Goal: Transaction & Acquisition: Purchase product/service

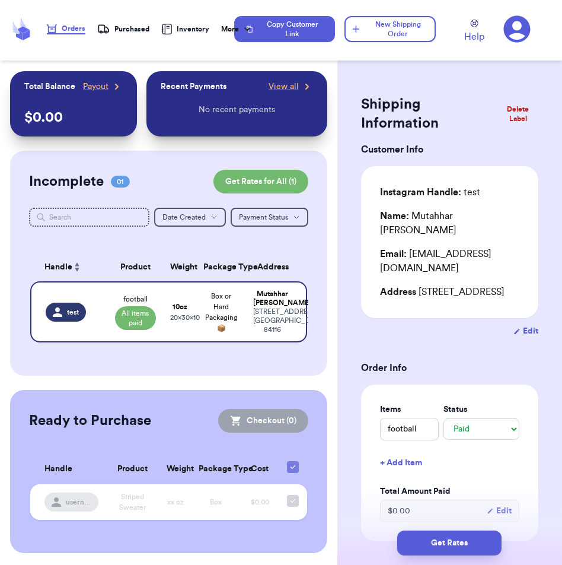
select select "paid"
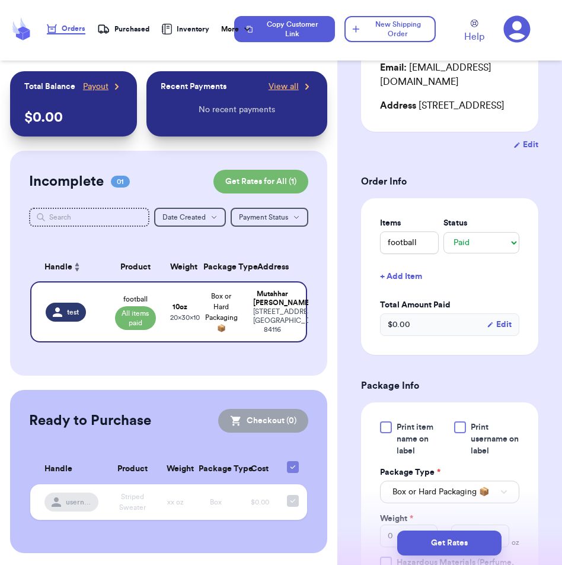
scroll to position [120, 0]
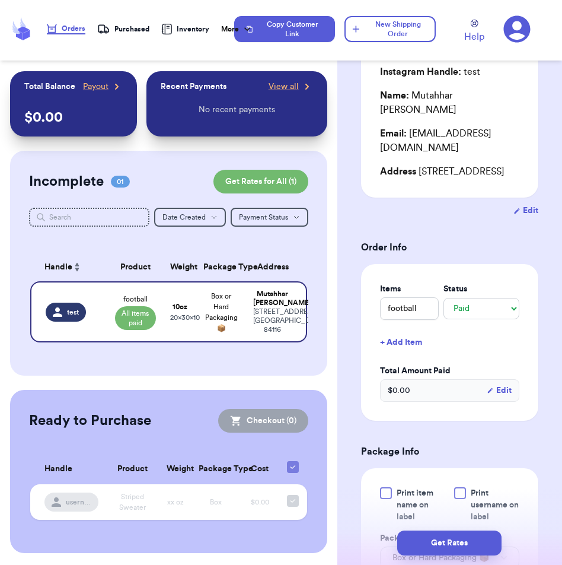
click at [521, 217] on button "Edit" at bounding box center [526, 211] width 25 height 12
select select "LA"
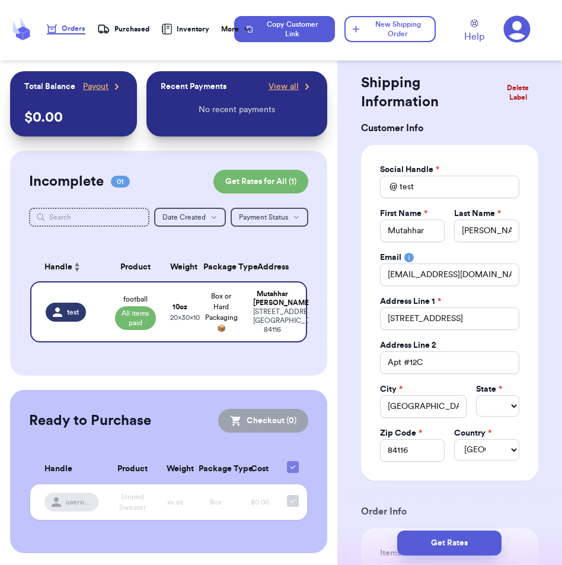
scroll to position [20, 0]
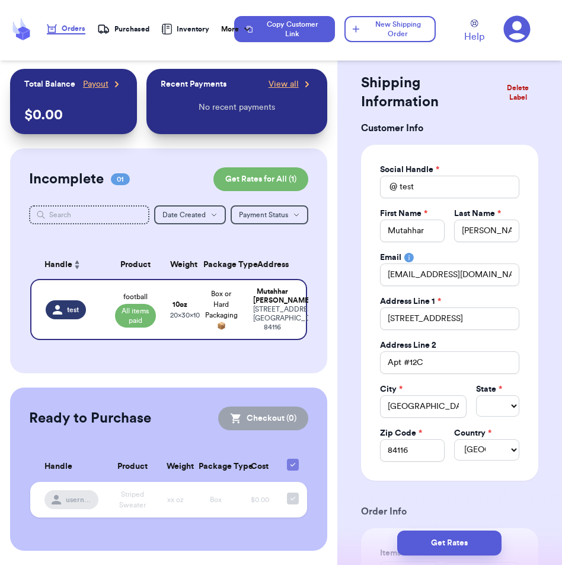
click at [140, 28] on div "Purchased" at bounding box center [123, 29] width 52 height 12
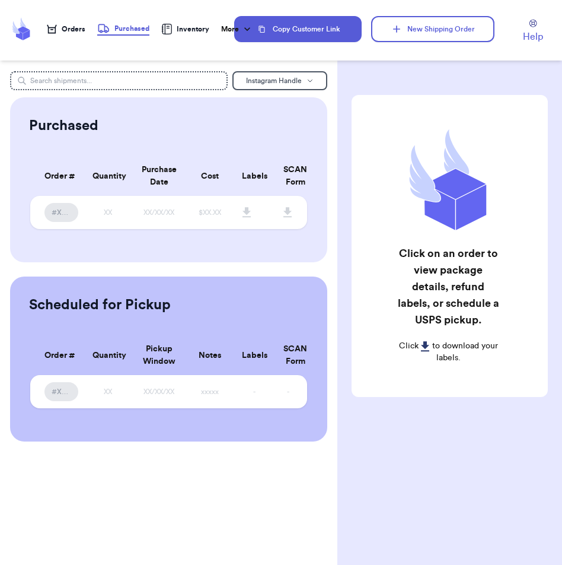
click at [80, 28] on div "Orders" at bounding box center [66, 28] width 39 height 9
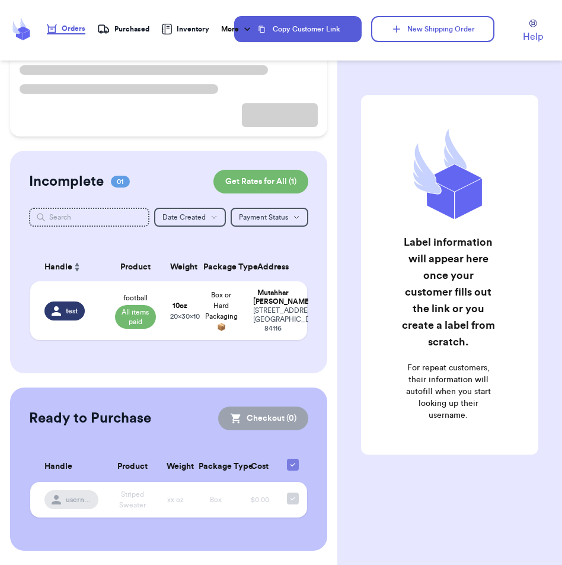
scroll to position [154, 0]
click at [234, 300] on td "Box or Hard Packaging 📦" at bounding box center [221, 310] width 50 height 59
select select "paid"
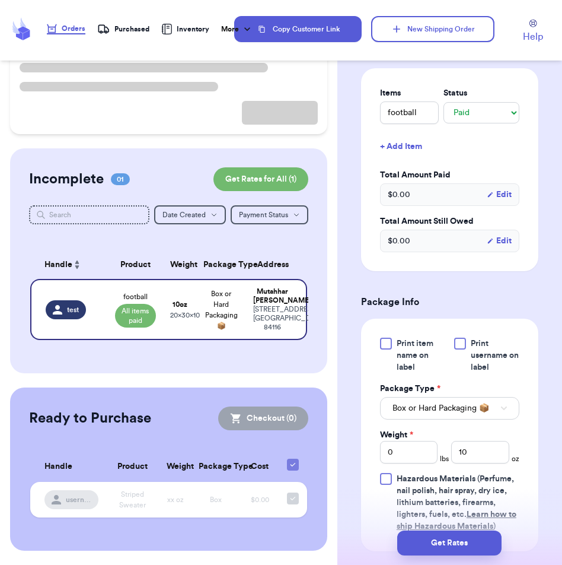
scroll to position [551, 0]
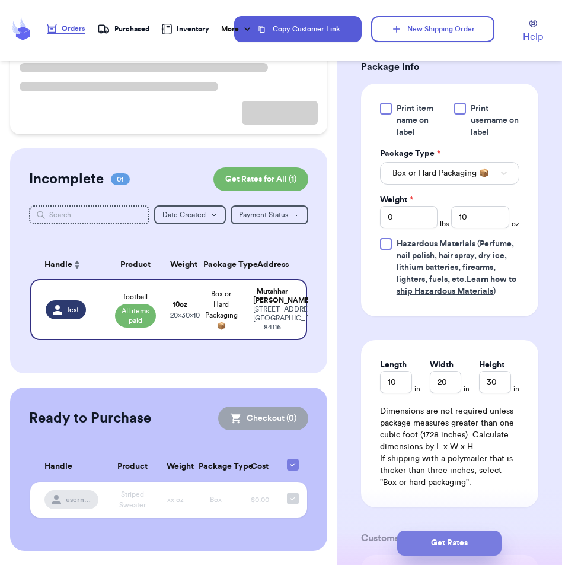
click at [463, 536] on button "Get Rates" at bounding box center [450, 542] width 104 height 25
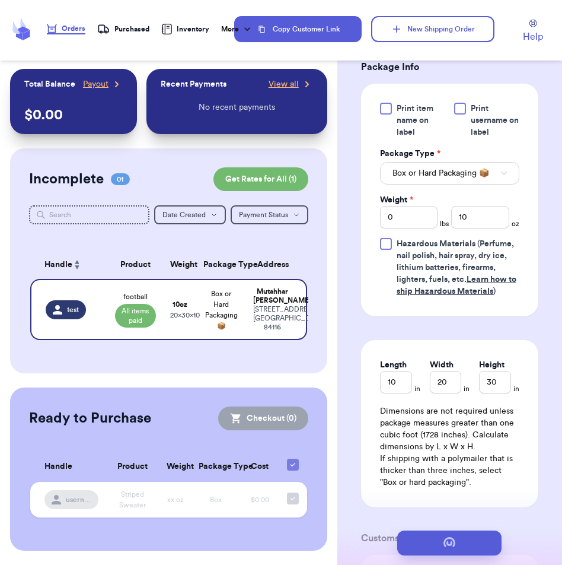
scroll to position [0, 0]
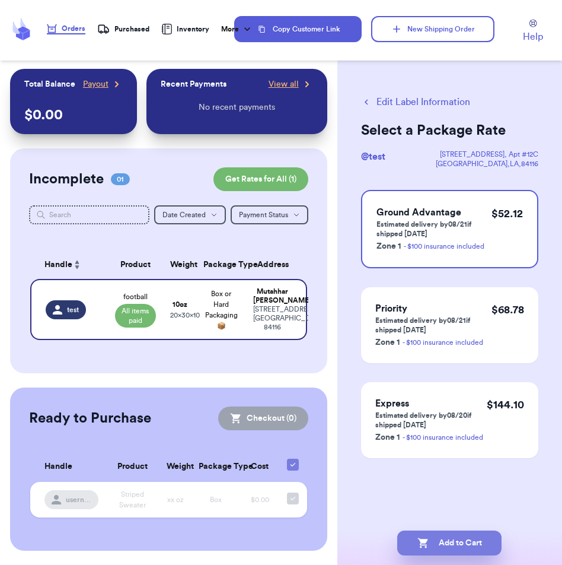
click at [456, 542] on button "Add to Cart" at bounding box center [450, 542] width 104 height 25
checkbox input "true"
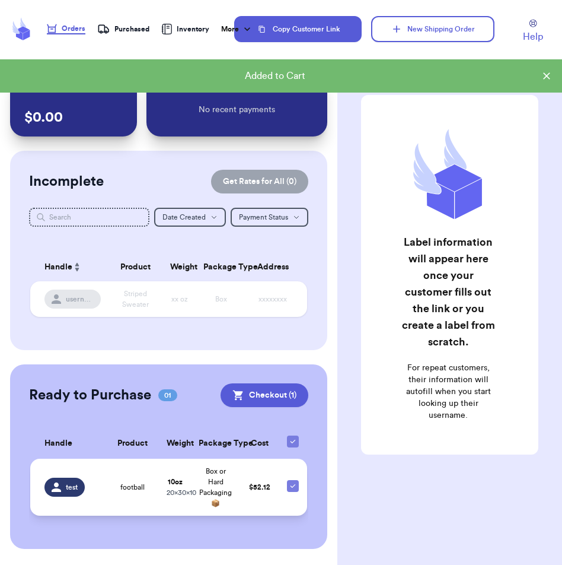
click at [190, 478] on td "10 oz 20 x 30 x 10" at bounding box center [176, 487] width 32 height 57
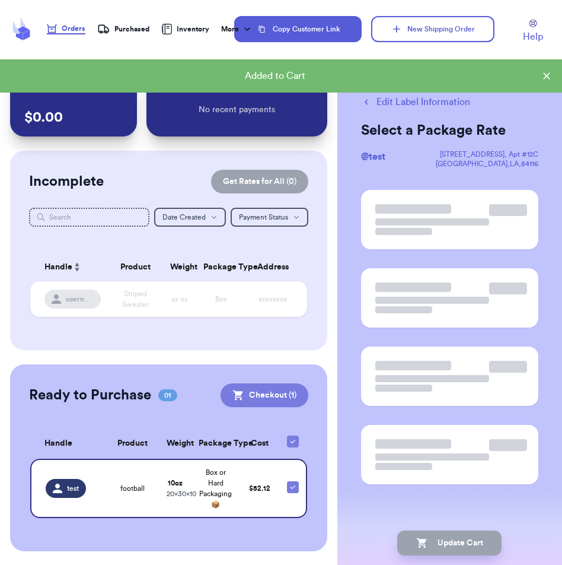
click at [264, 394] on button "Checkout ( 1 )" at bounding box center [265, 395] width 88 height 24
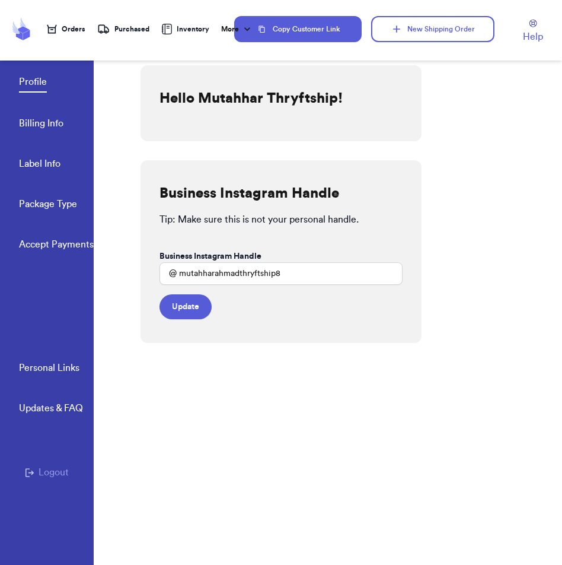
click at [61, 466] on button "Logout" at bounding box center [47, 472] width 44 height 14
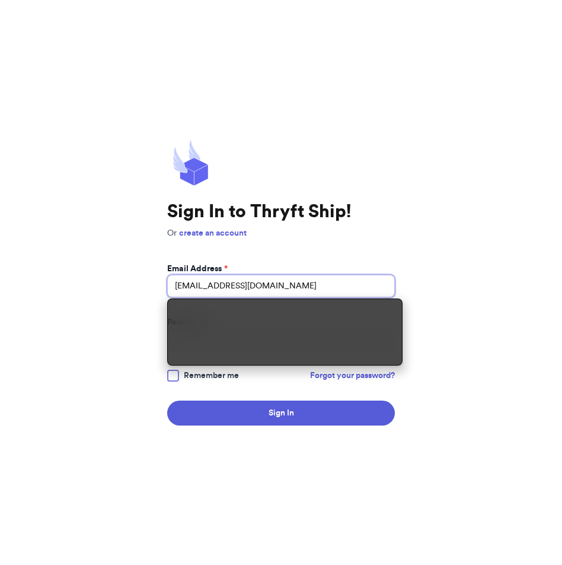
click at [256, 289] on input "mutahhar.ahmad+10@thryftship.com" at bounding box center [281, 286] width 228 height 23
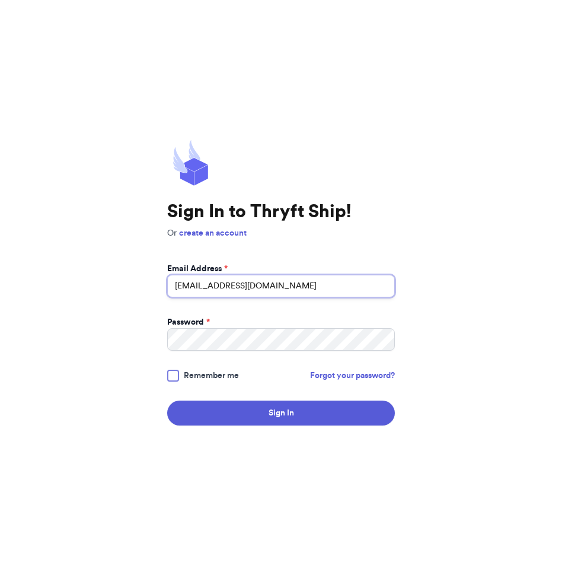
click at [256, 289] on input "mutahhar.ahmad+10@thryftship.com" at bounding box center [281, 286] width 228 height 23
type input "Fresh@test.co"
click at [167, 400] on button "Sign In" at bounding box center [281, 412] width 228 height 25
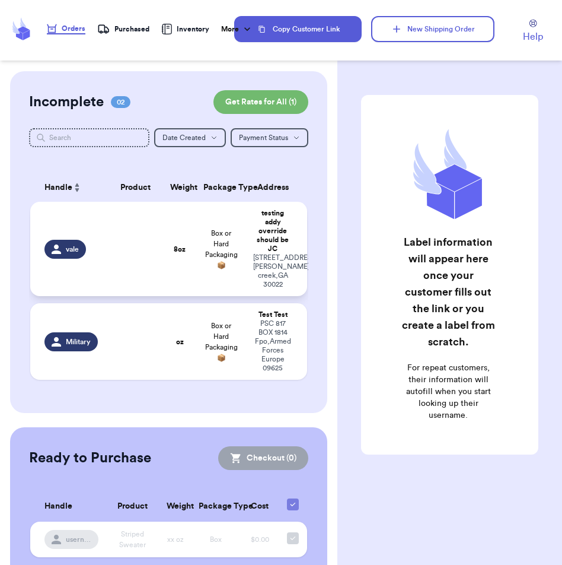
click at [247, 260] on td "testing addy override should be JC 10370 oxford mill circle johns creek , GA 30…" at bounding box center [276, 249] width 61 height 94
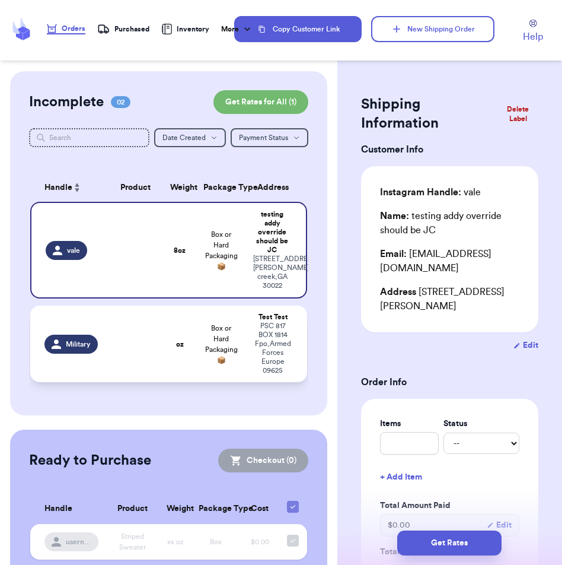
click at [253, 360] on div "PSC 817 BOX 1814 Fpo , Armed Forces Europe 09625" at bounding box center [273, 348] width 40 height 53
select select
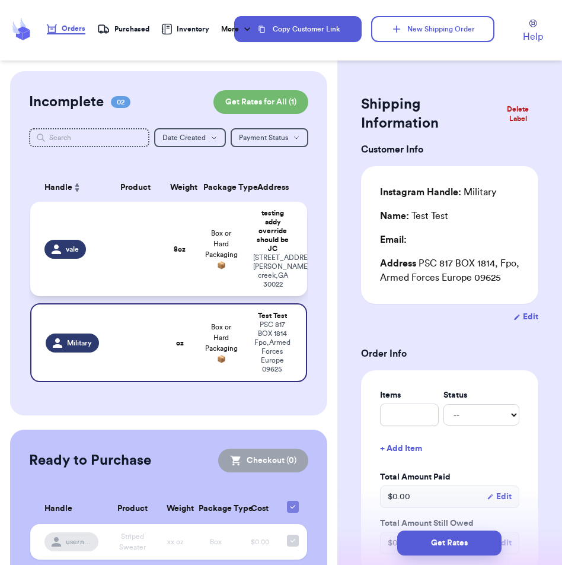
click at [274, 209] on div "testing addy override should be JC" at bounding box center [273, 231] width 40 height 44
type input "8"
type input "Valeria Brenner"
select select "MERCHANDISE"
type input "Tee"
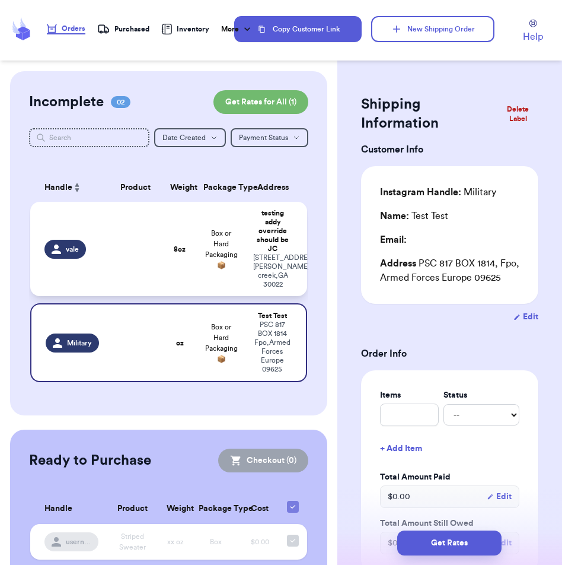
type input "6104.43.0000"
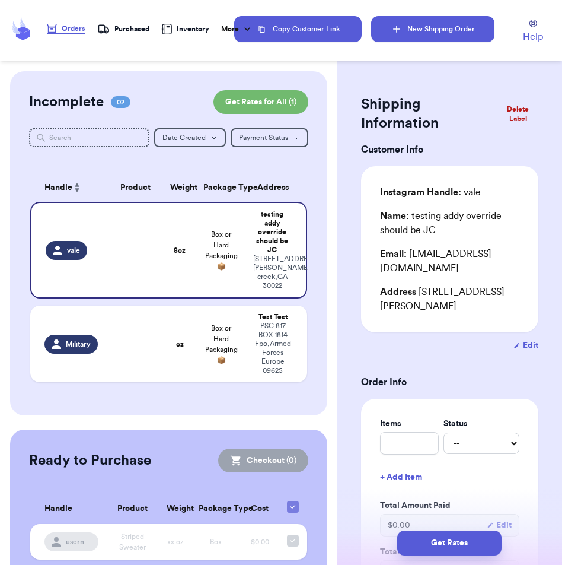
click at [437, 26] on button "New Shipping Order" at bounding box center [432, 29] width 123 height 26
select select
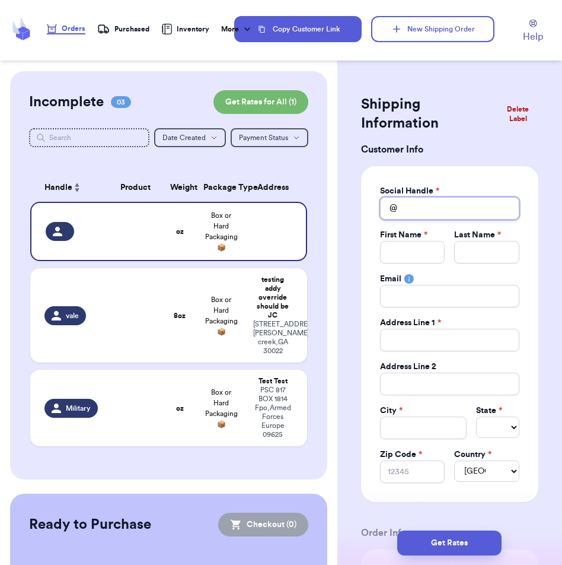
click at [419, 205] on input "Total Amount Paid" at bounding box center [449, 208] width 139 height 23
type input "t"
type input "te"
type input "tes"
type input "tesg"
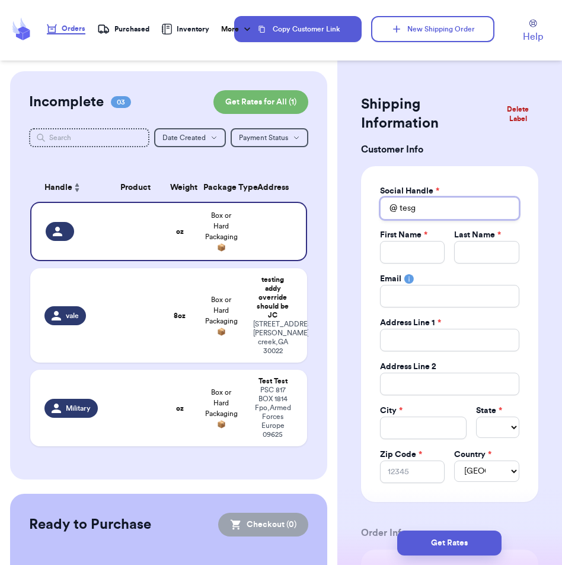
type input "tesgi"
type input "tesgin"
type input "tesging"
type input "t"
type input "te"
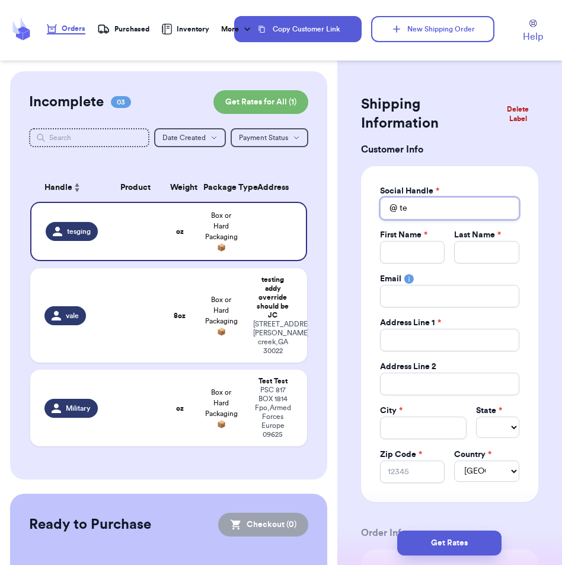
type input "tes"
type input "test"
type input "testg"
type input "testgi"
type input "testgin"
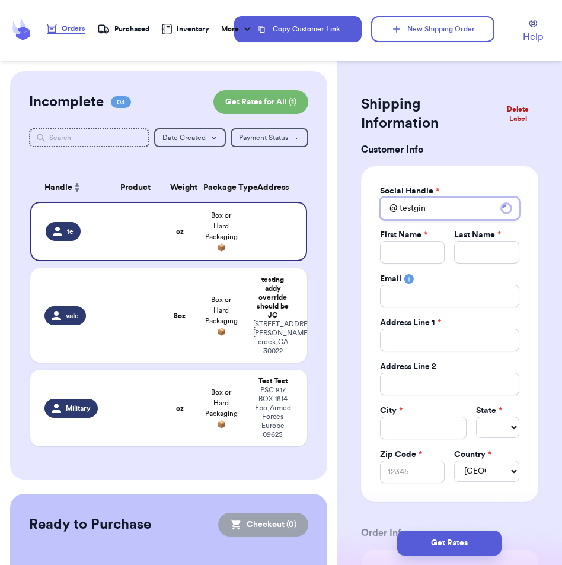
type input "testginn"
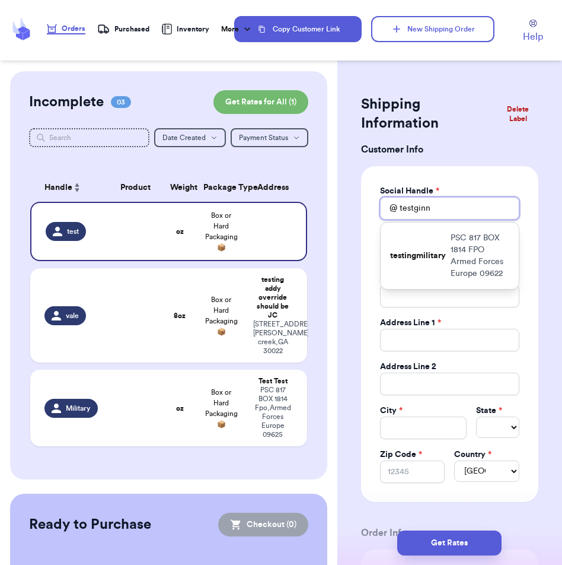
type input "testginnn"
type input "testginnnn"
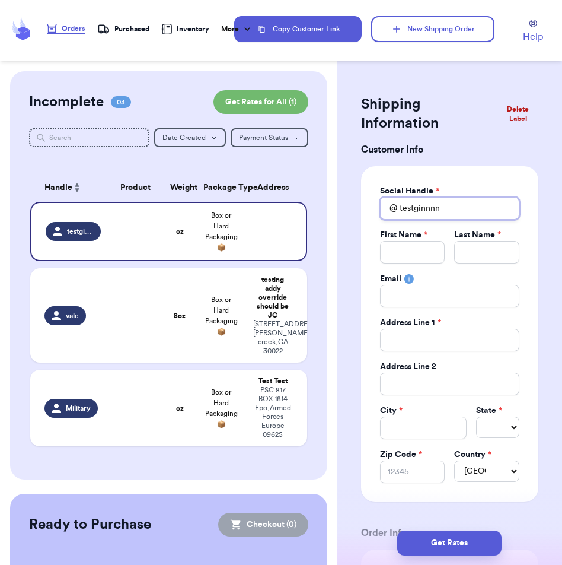
type input "testginnn"
type input "testginn"
type input "testgin"
type input "testgi"
type input "testg"
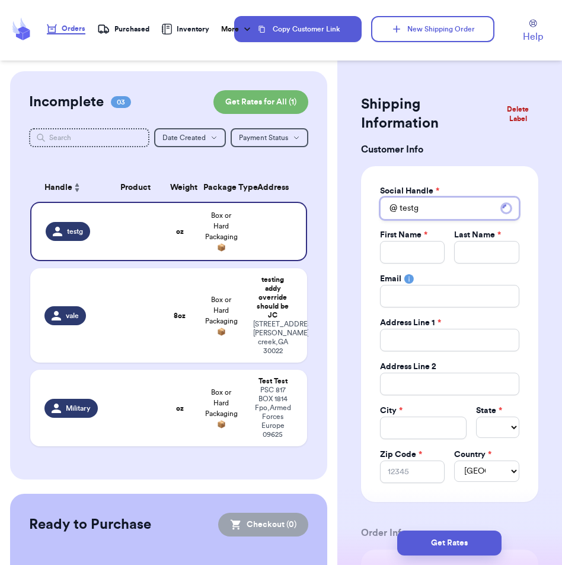
type input "test"
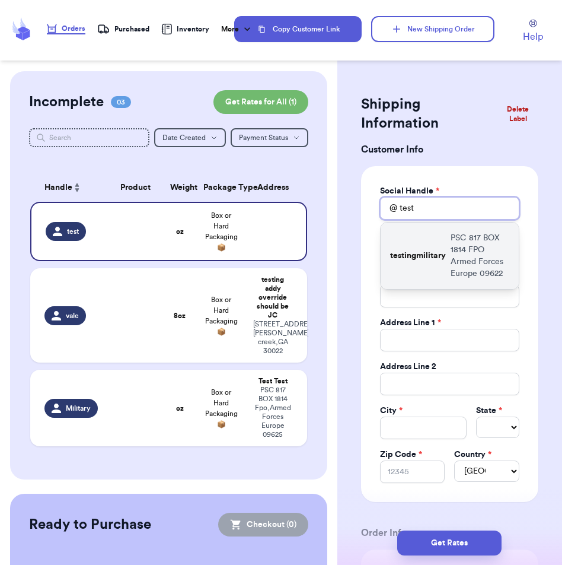
type input "test"
click at [441, 261] on p "testingmilitary" at bounding box center [418, 256] width 56 height 12
type input "testingmilitary"
type input "Military"
type input "area"
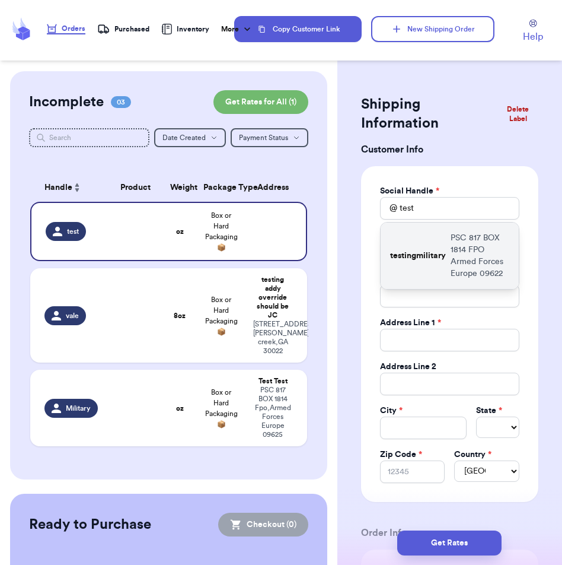
type input "valeria@thryftship.com"
type input "PSC 817 BOX 1814"
type input "FPO"
select select "AE"
type input "09622"
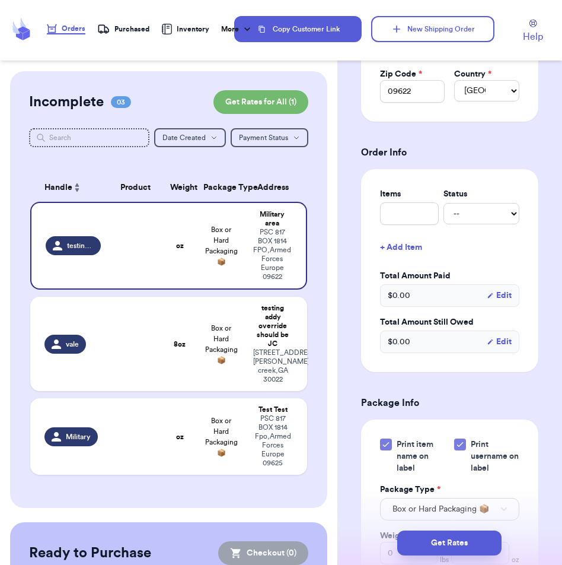
scroll to position [392, 0]
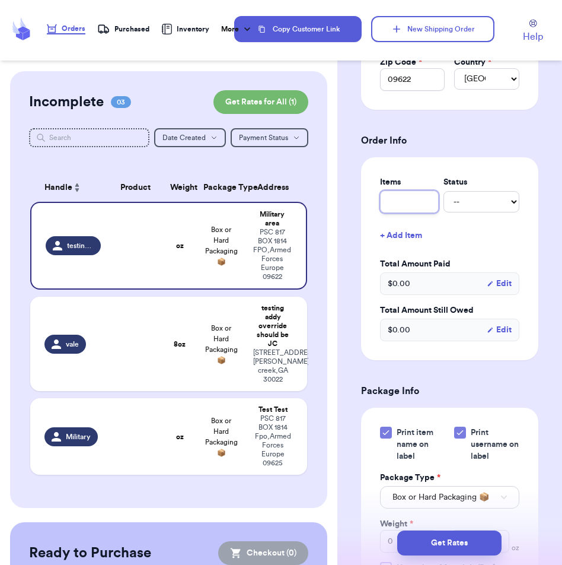
click at [412, 211] on input "Description *" at bounding box center [409, 201] width 59 height 23
type input "1"
type input "12"
click at [463, 205] on select "-- Paid Owes" at bounding box center [482, 201] width 76 height 21
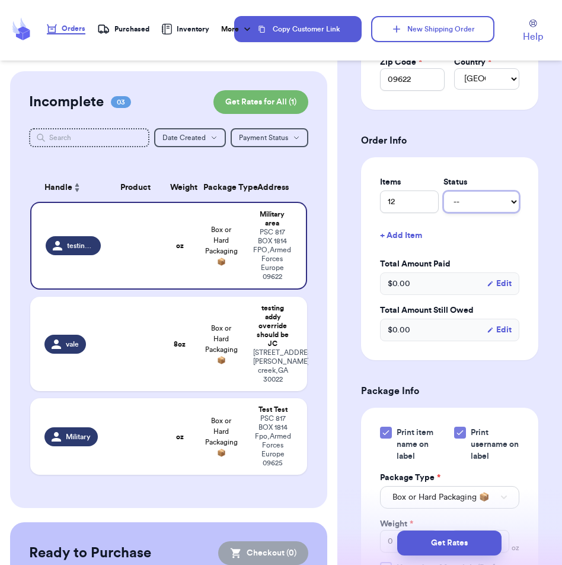
select select "paid"
click at [444, 192] on select "-- Paid Owes" at bounding box center [482, 201] width 76 height 21
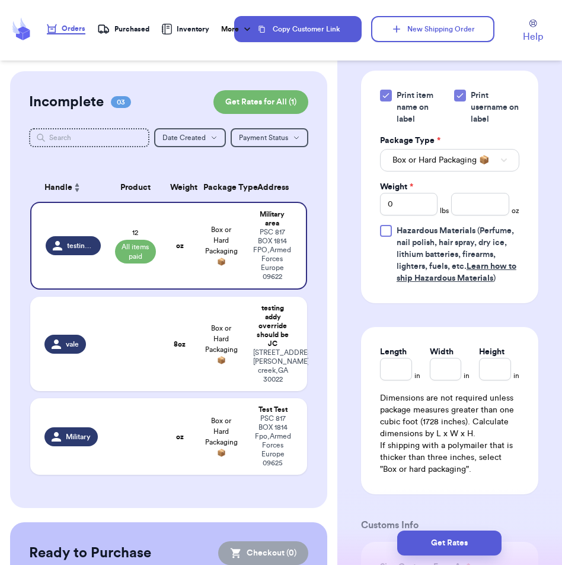
scroll to position [733, 0]
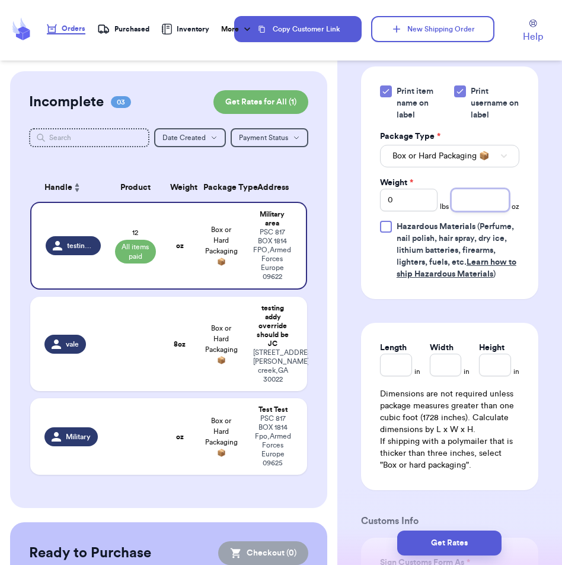
click at [463, 209] on input "number" at bounding box center [481, 200] width 58 height 23
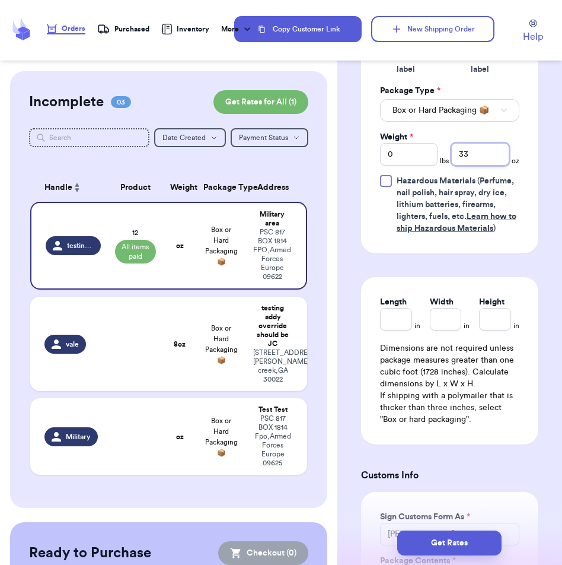
scroll to position [813, 0]
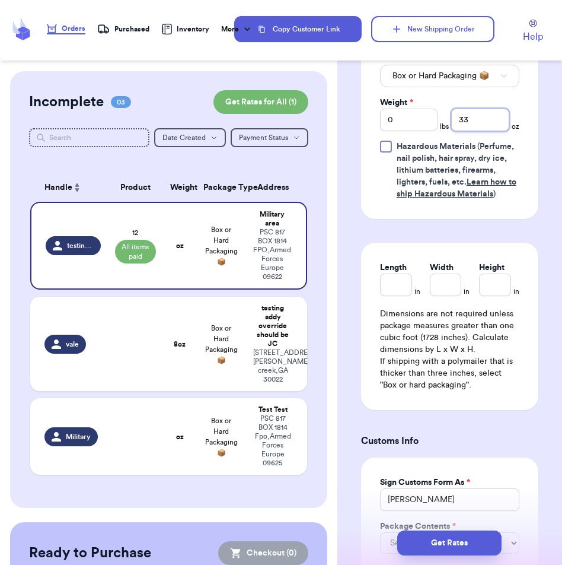
type input "33"
click at [402, 289] on input "Length" at bounding box center [396, 285] width 32 height 23
type input "10"
type input "20"
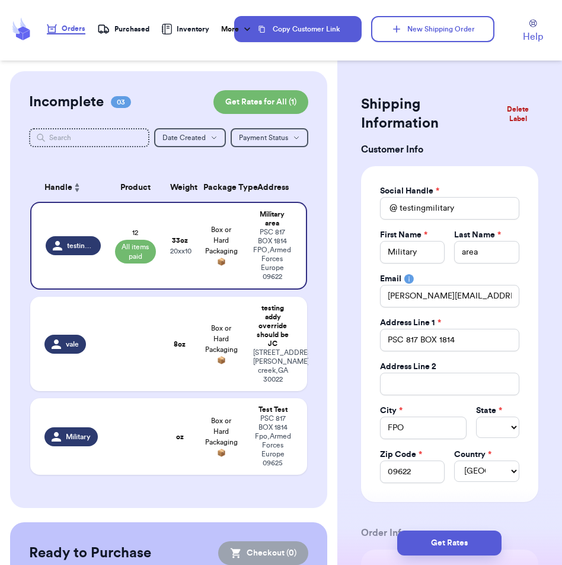
scroll to position [78, 0]
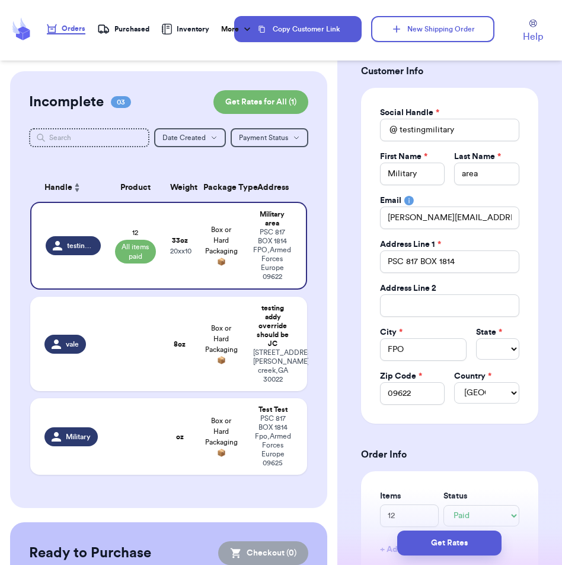
type input "30"
click at [502, 360] on select "AL AK AZ AR CA CO CT DE DC FL GA HI ID IL IN IA KS KY LA ME MD MA MI MN MS MO M…" at bounding box center [497, 348] width 43 height 21
select select "WV"
click at [476, 338] on select "AL AK AZ AR CA CO CT DE DC FL GA HI ID IL IN IA KS KY LA ME MD MA MI MN MS MO M…" at bounding box center [497, 348] width 43 height 21
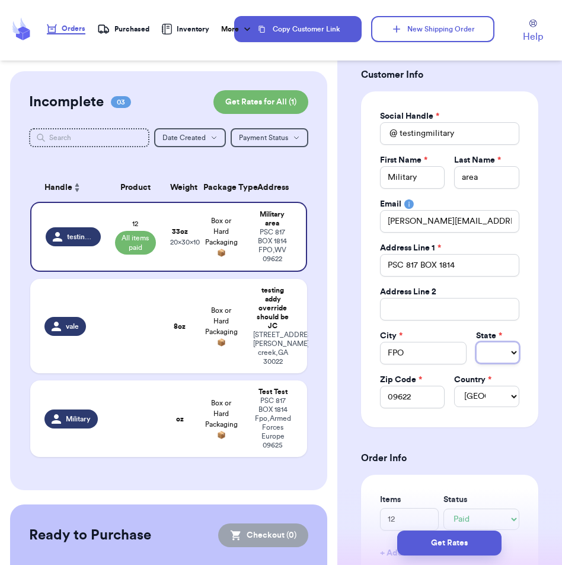
scroll to position [0, 0]
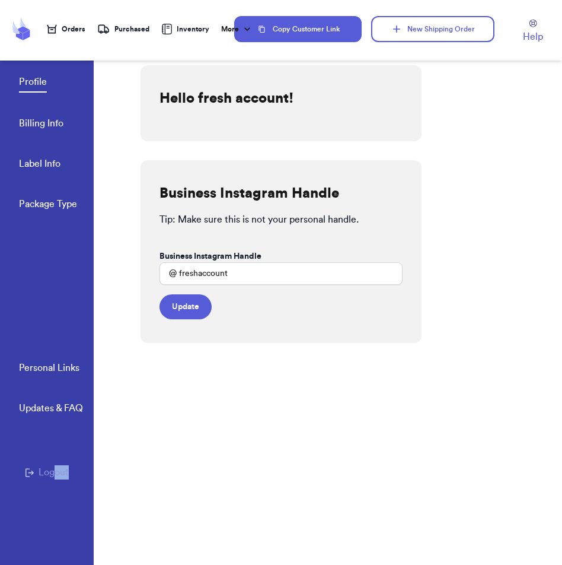
click at [54, 479] on div "Personal Links Updates & FAQ Logout" at bounding box center [47, 463] width 94 height 204
click at [45, 470] on button "Logout" at bounding box center [47, 472] width 44 height 14
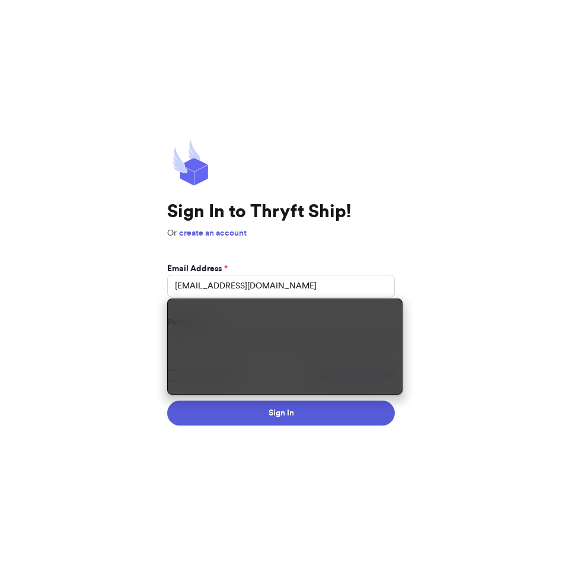
click at [317, 250] on div "Sign In to Thryft Ship! Or create an account Email Address * [EMAIL_ADDRESS][DO…" at bounding box center [281, 282] width 228 height 286
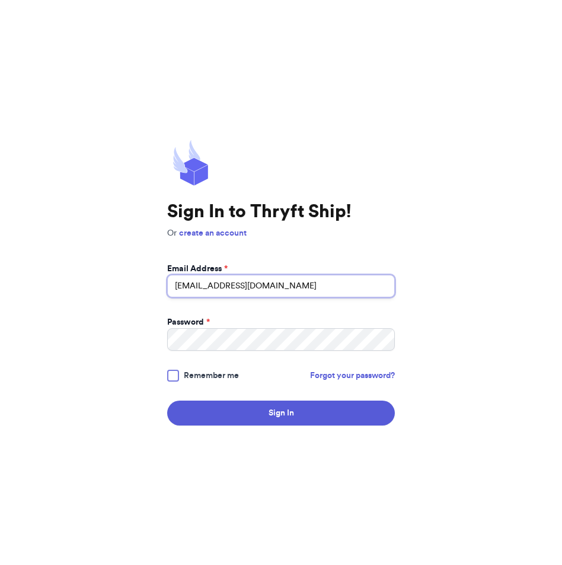
click at [304, 291] on input "[EMAIL_ADDRESS][DOMAIN_NAME]" at bounding box center [281, 286] width 228 height 23
click at [304, 291] on input "mutahhar.ahmad+10@thryftship.com" at bounding box center [281, 286] width 228 height 23
click at [246, 288] on input "mutahhar.ahmad+10@thryftship.com" at bounding box center [281, 286] width 228 height 23
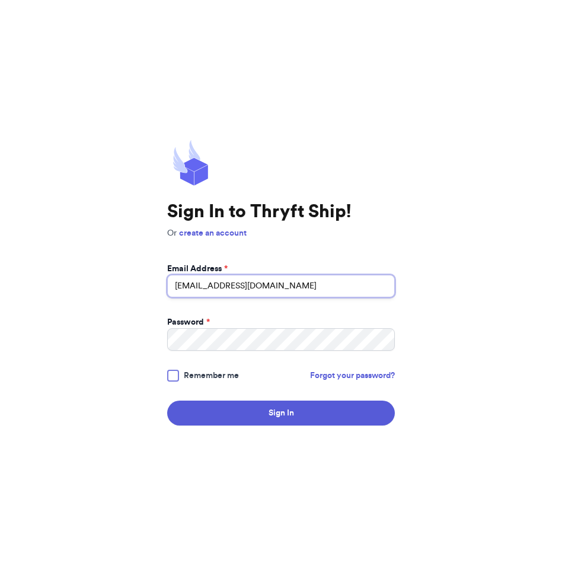
type input "mutahhar.ahmad+8@thryftship.com"
click at [167, 400] on button "Sign In" at bounding box center [281, 412] width 228 height 25
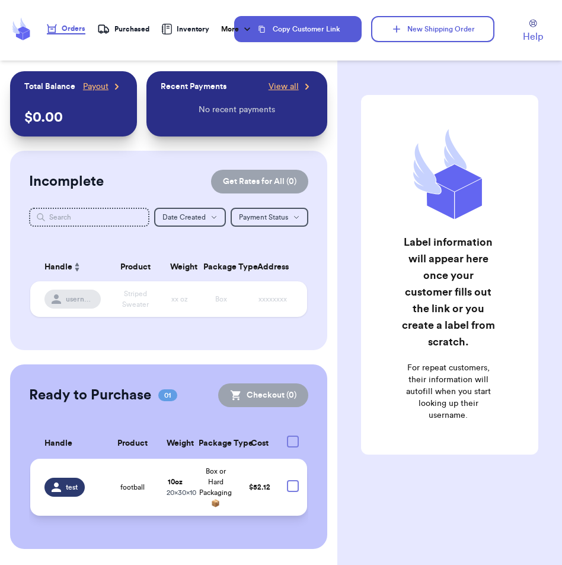
click at [248, 468] on td "$ 52.12" at bounding box center [260, 487] width 40 height 57
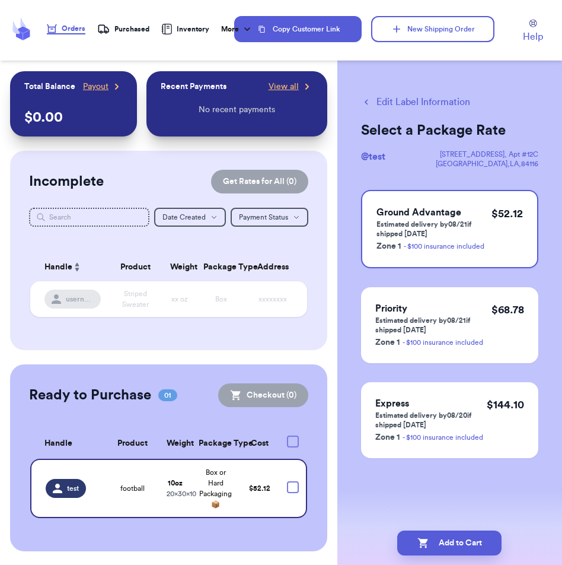
click at [295, 439] on div at bounding box center [293, 441] width 12 height 12
click at [293, 435] on input "checkbox" at bounding box center [293, 435] width 1 height 1
checkbox input "true"
click at [271, 399] on button "Checkout ( 1 )" at bounding box center [265, 395] width 88 height 24
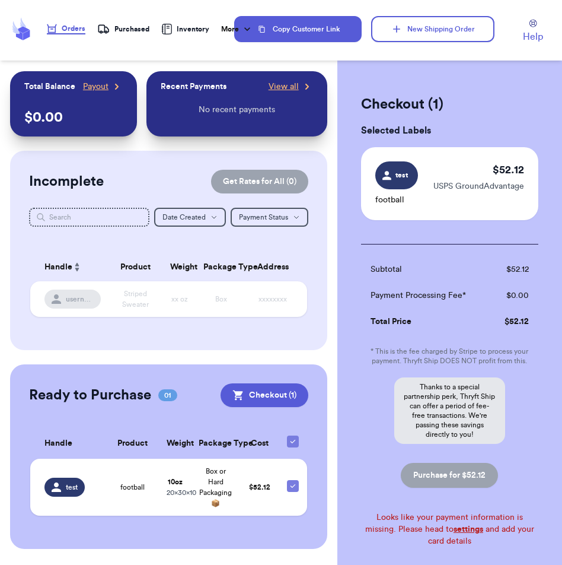
scroll to position [66, 0]
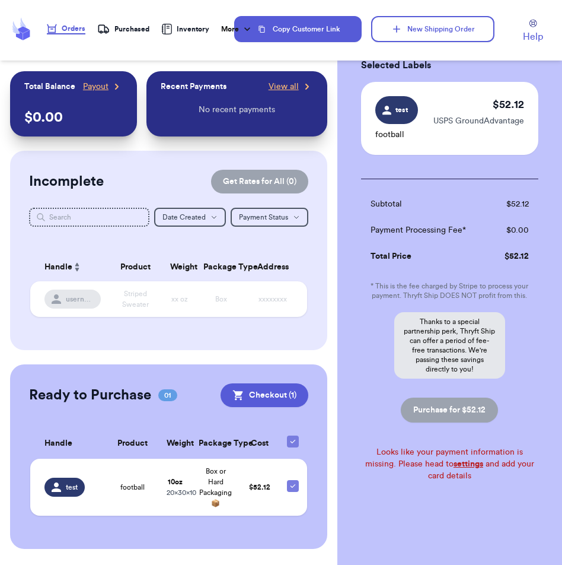
click at [454, 463] on link "settings" at bounding box center [469, 464] width 30 height 8
click at [268, 400] on button "Checkout ( 1 )" at bounding box center [265, 395] width 88 height 24
click at [252, 301] on td "xxxxxxxx" at bounding box center [276, 299] width 61 height 36
click at [230, 504] on td "Box or Hard Packaging 📦" at bounding box center [216, 487] width 49 height 57
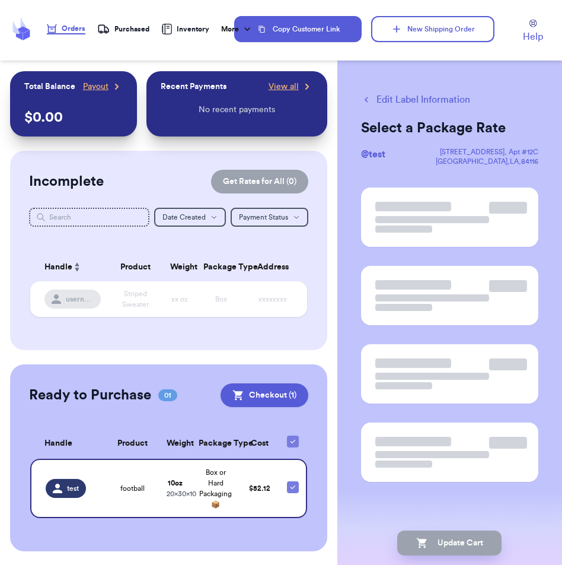
scroll to position [0, 0]
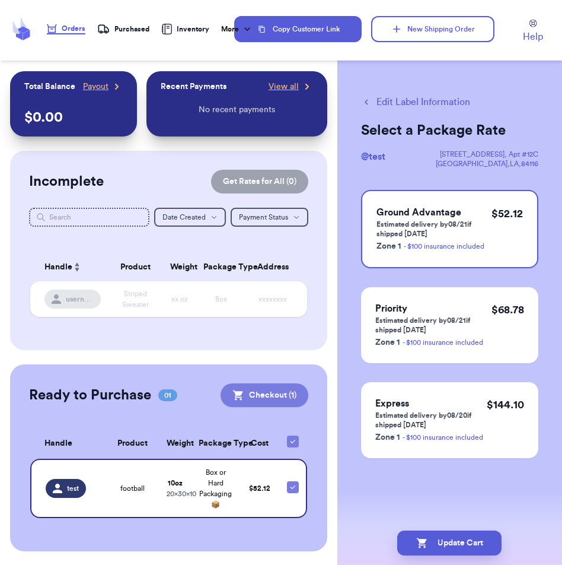
click at [282, 390] on button "Checkout ( 1 )" at bounding box center [265, 395] width 88 height 24
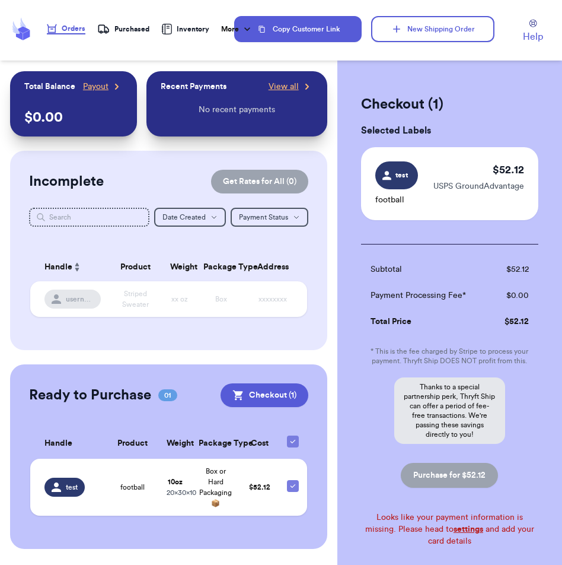
scroll to position [66, 0]
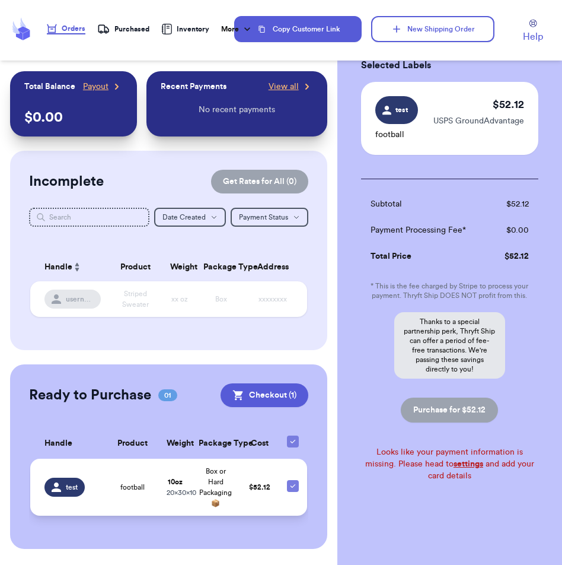
click at [251, 485] on span "$ 52.12" at bounding box center [259, 487] width 21 height 7
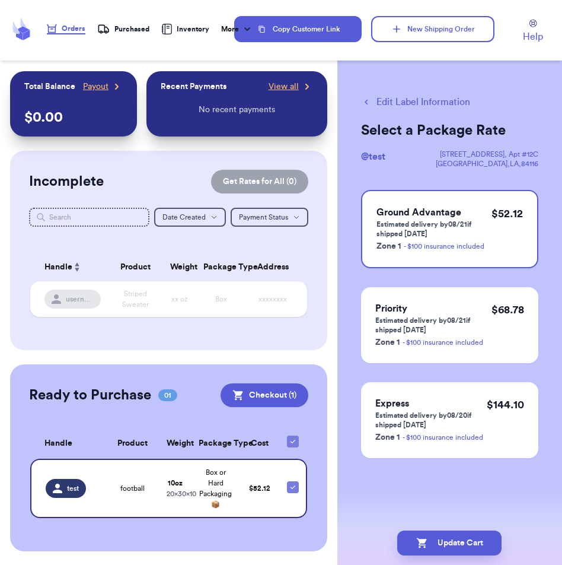
scroll to position [0, 0]
click at [274, 387] on button "Checkout ( 1 )" at bounding box center [265, 395] width 88 height 24
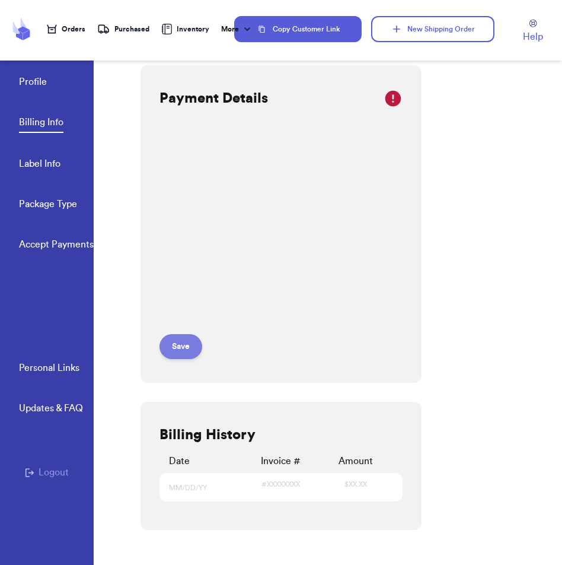
click at [188, 357] on button "Save" at bounding box center [181, 346] width 43 height 25
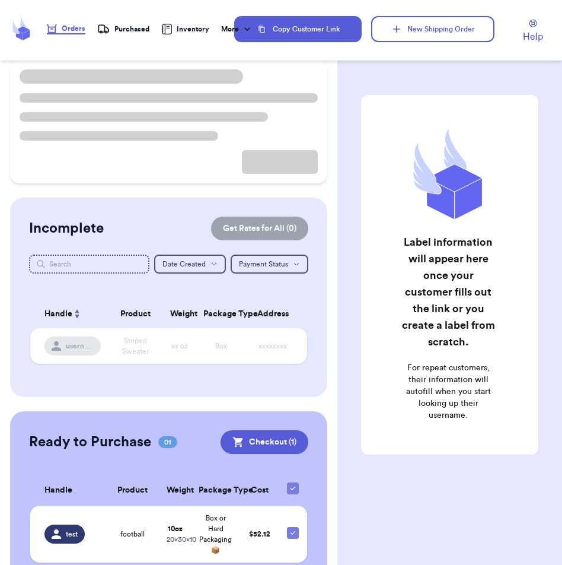
scroll to position [135, 0]
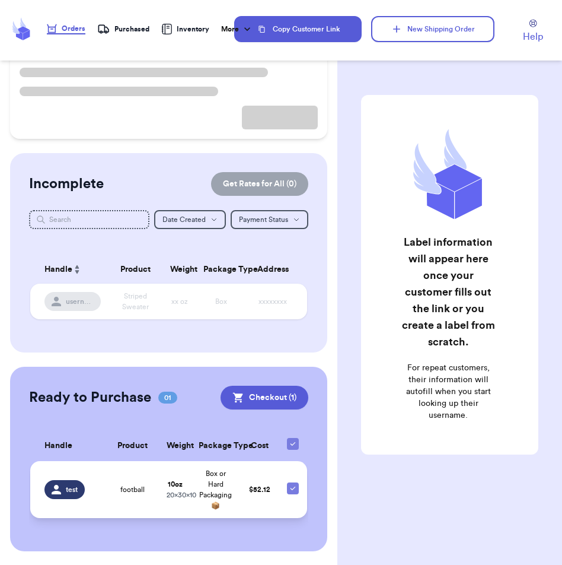
click at [234, 488] on td "Box or Hard Packaging 📦" at bounding box center [216, 489] width 49 height 57
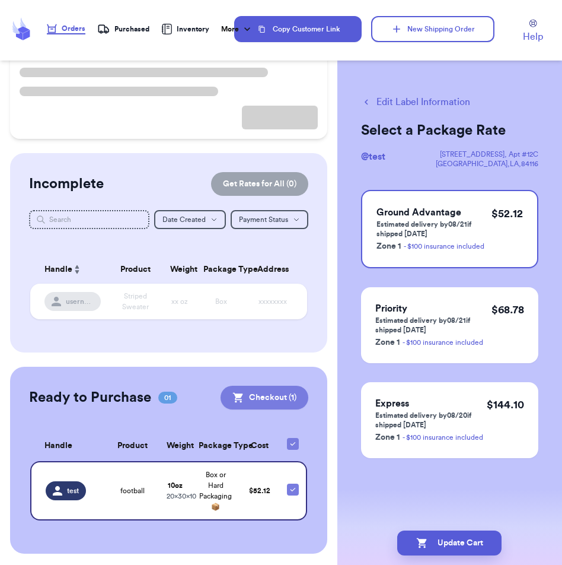
click at [276, 401] on button "Checkout ( 1 )" at bounding box center [265, 398] width 88 height 24
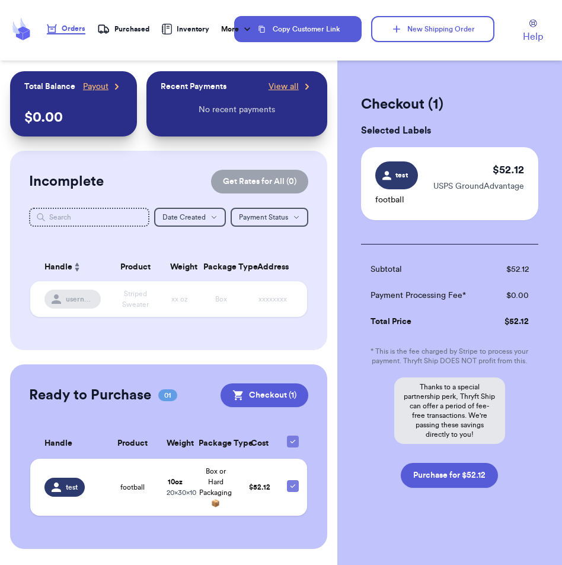
scroll to position [6, 0]
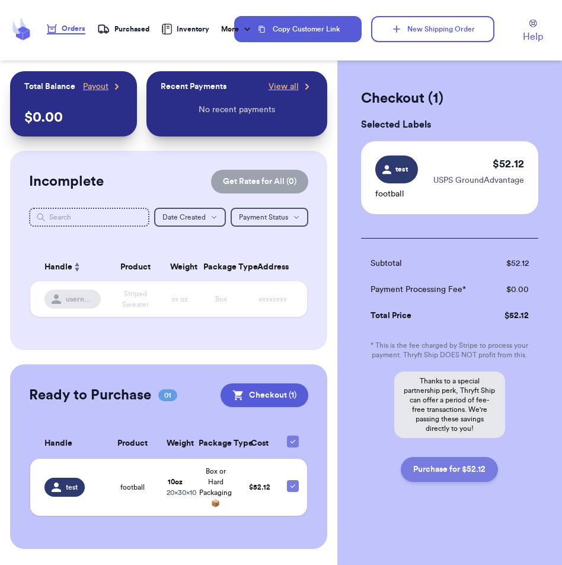
click at [450, 469] on button "Purchase for $52.12" at bounding box center [449, 469] width 97 height 25
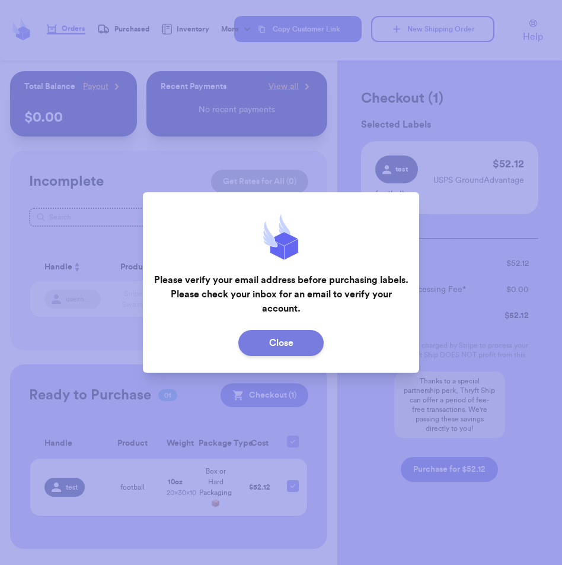
click at [307, 346] on button "Close" at bounding box center [281, 343] width 85 height 26
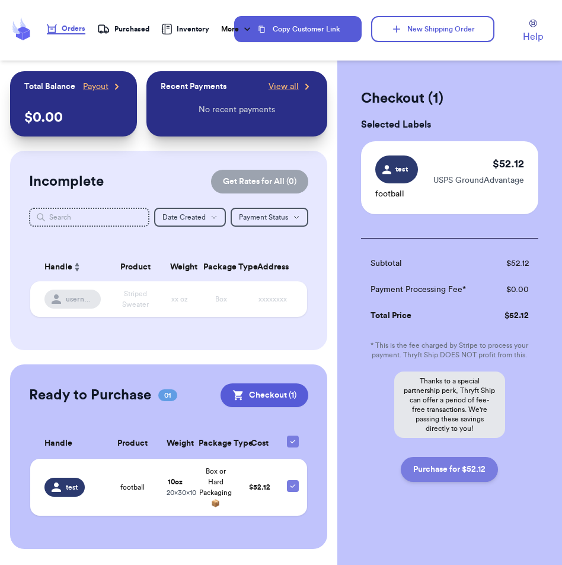
click at [456, 479] on button "Purchase for $52.12" at bounding box center [449, 469] width 97 height 25
checkbox input "false"
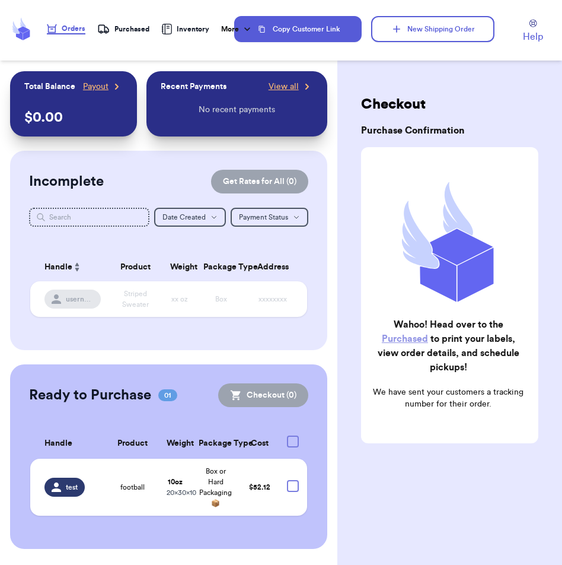
scroll to position [0, 0]
checkbox input "true"
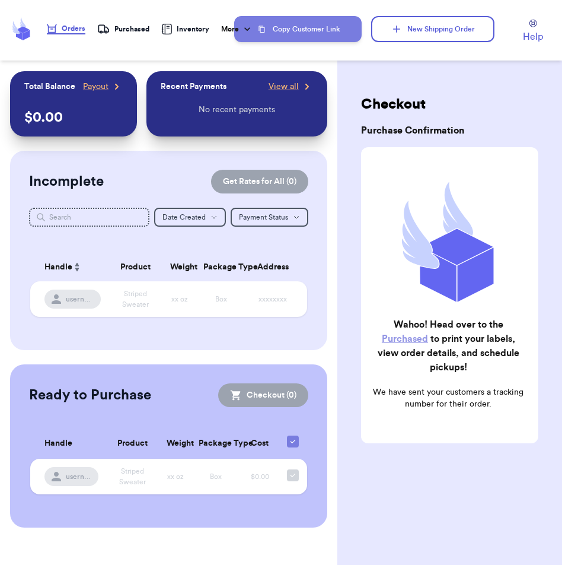
click at [328, 29] on button "Copy Customer Link" at bounding box center [298, 29] width 128 height 26
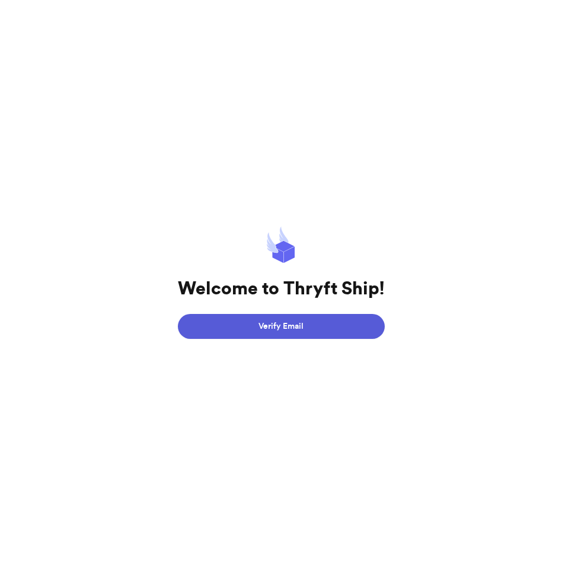
click at [325, 329] on button "Verify Email" at bounding box center [281, 326] width 207 height 25
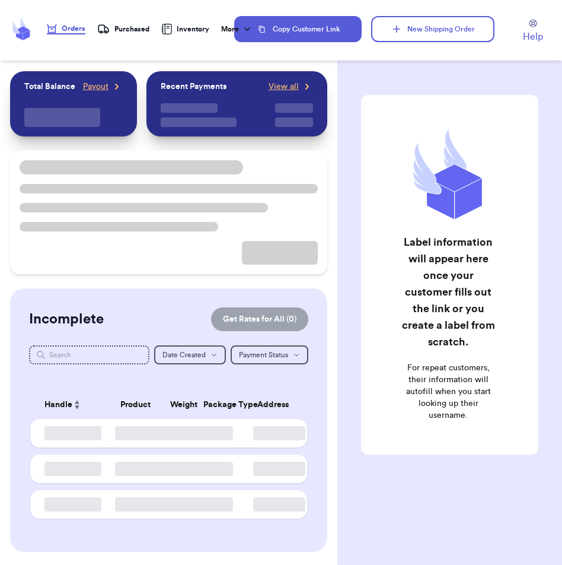
checkbox input "true"
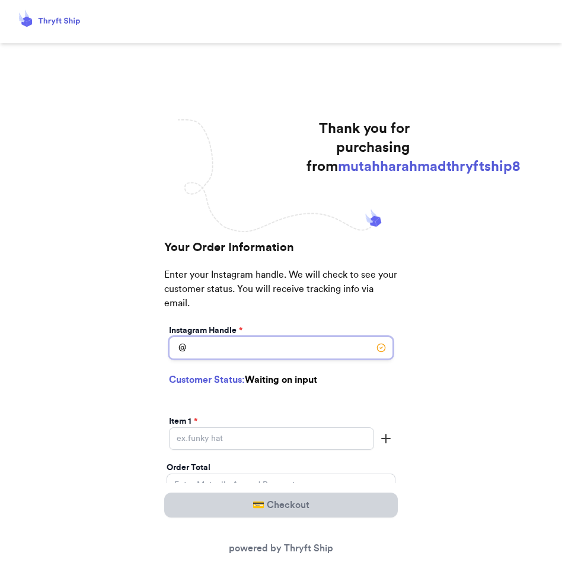
click at [259, 348] on input "[DATE] Subtotal" at bounding box center [281, 347] width 224 height 23
type input "test"
select select "LA"
type input "[GEOGRAPHIC_DATA]"
type input "84116"
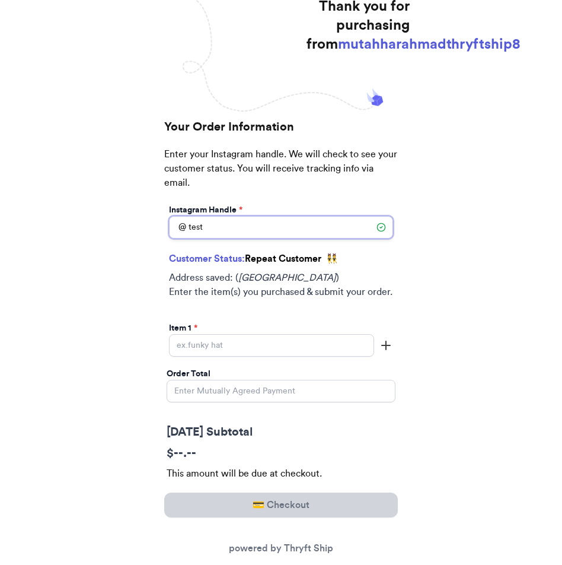
scroll to position [130, 0]
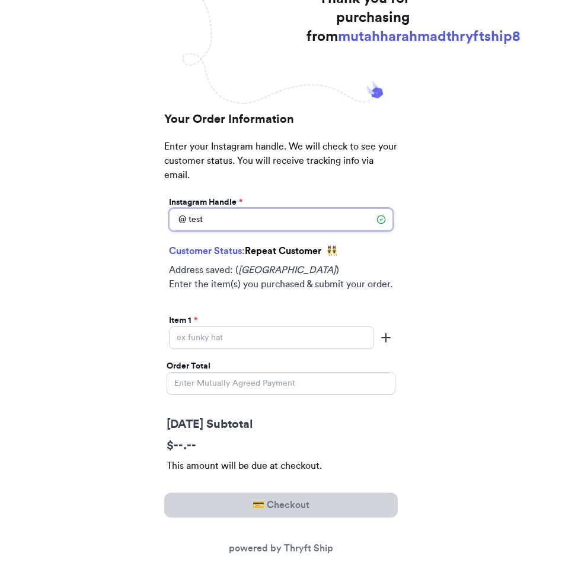
type input "test"
click at [309, 256] on span "Repeat Customer" at bounding box center [283, 250] width 77 height 9
click at [312, 270] on em "[GEOGRAPHIC_DATA]" at bounding box center [288, 269] width 98 height 9
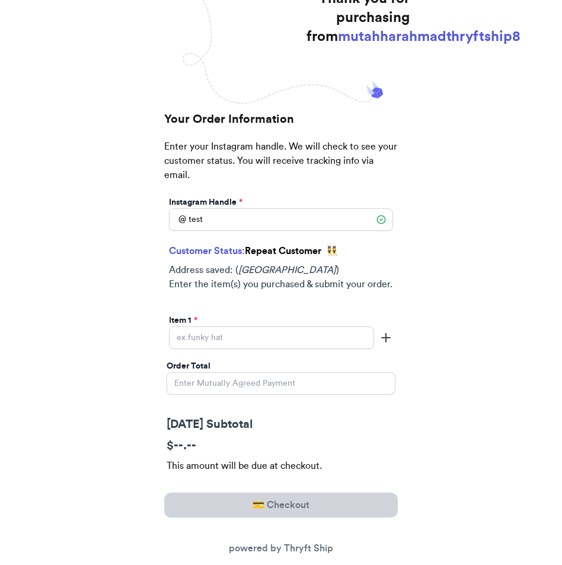
click at [328, 271] on em "[GEOGRAPHIC_DATA]" at bounding box center [288, 269] width 98 height 9
click at [379, 269] on p "Address saved: ( [GEOGRAPHIC_DATA] ) Enter the item(s) you purchased & submit y…" at bounding box center [281, 277] width 224 height 28
click at [343, 269] on p "Address saved: ( [GEOGRAPHIC_DATA] ) Enter the item(s) you purchased & submit y…" at bounding box center [281, 277] width 224 height 28
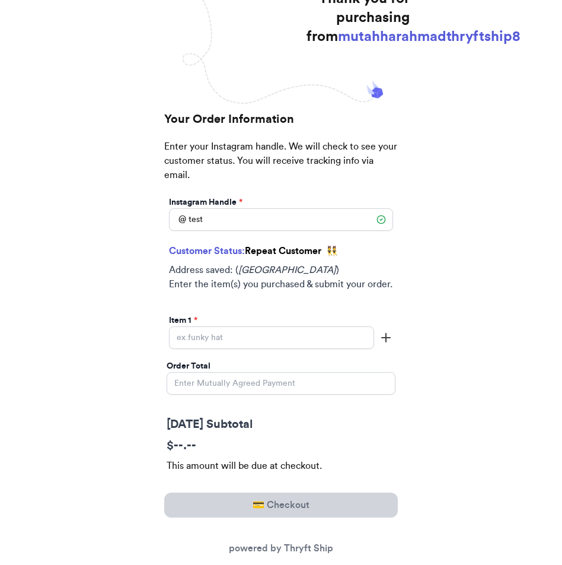
click at [343, 269] on p "Address saved: ( [GEOGRAPHIC_DATA] ) Enter the item(s) you purchased & submit y…" at bounding box center [281, 277] width 224 height 28
